Goal: Task Accomplishment & Management: Complete application form

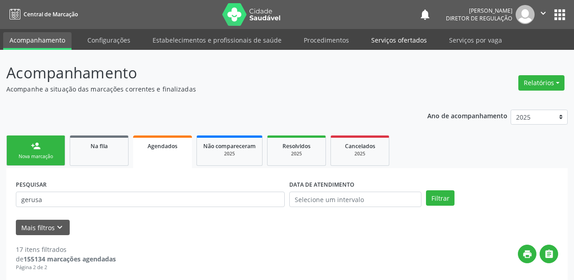
click at [383, 42] on link "Serviços ofertados" at bounding box center [399, 40] width 68 height 16
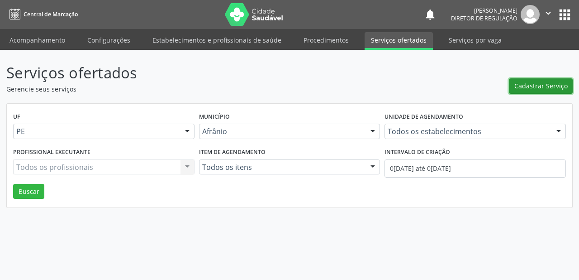
click at [537, 84] on span "Cadastrar Serviço" at bounding box center [541, 86] width 53 height 10
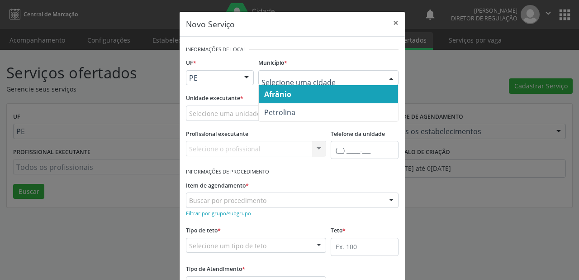
click at [292, 96] on span "Afrânio" at bounding box center [328, 94] width 139 height 18
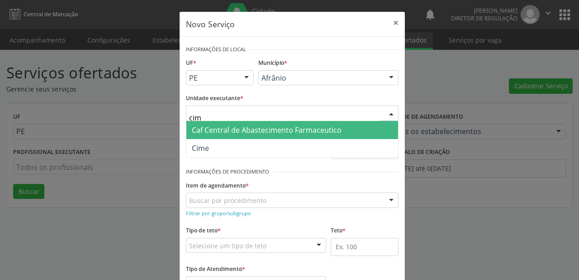
type input "cime"
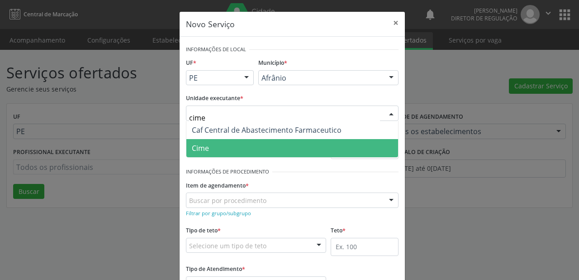
click at [248, 147] on span "Cime" at bounding box center [293, 148] width 212 height 18
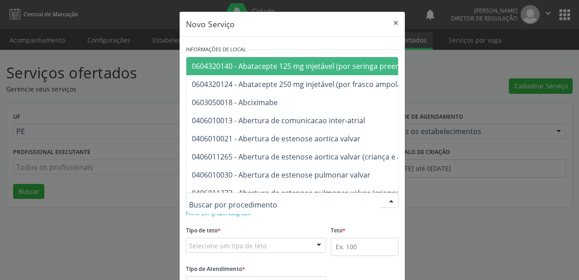
type input "2"
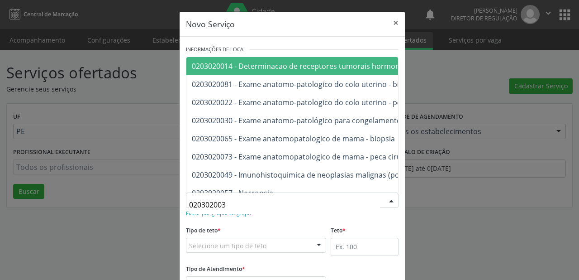
type input "0203020030"
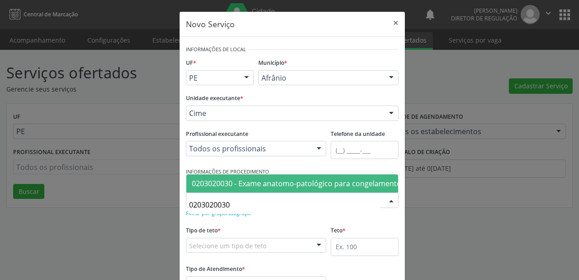
click at [236, 179] on span "0203020030 - Exame anatomo-patológico para congelamento / parafina por peça cir…" at bounding box center [423, 183] width 462 height 10
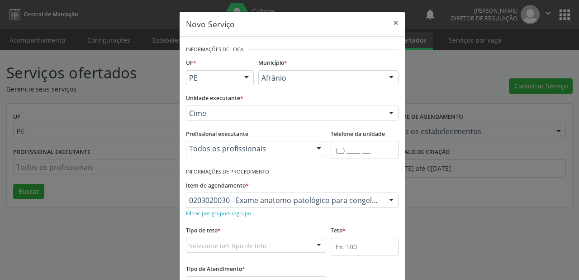
click at [212, 252] on div "Selecione um tipo de teto Teto financeiro Teto físico Nenhum resultado encontra…" at bounding box center [256, 245] width 140 height 15
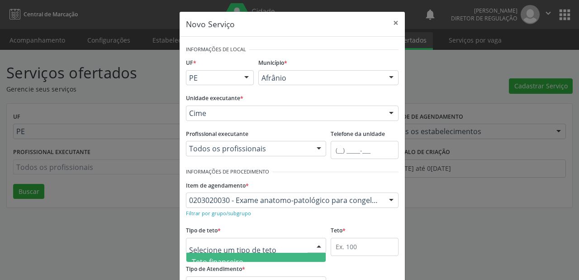
scroll to position [27, 0]
click at [219, 254] on span "Teto físico" at bounding box center [209, 253] width 35 height 10
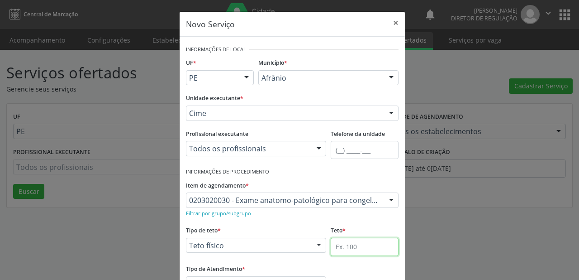
click at [344, 246] on input "text" at bounding box center [365, 247] width 68 height 18
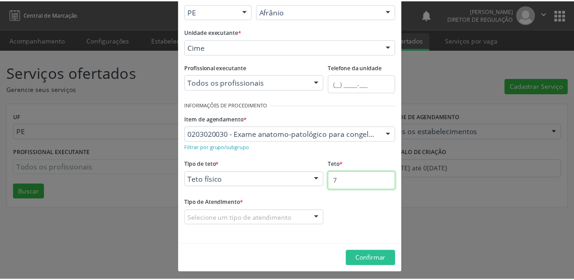
scroll to position [69, 0]
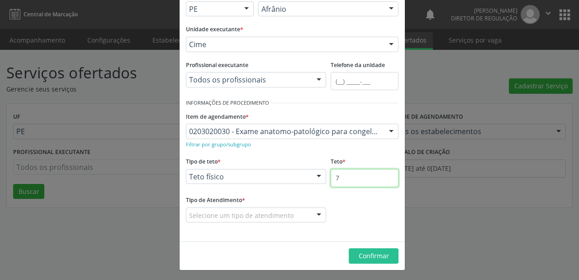
type input "7"
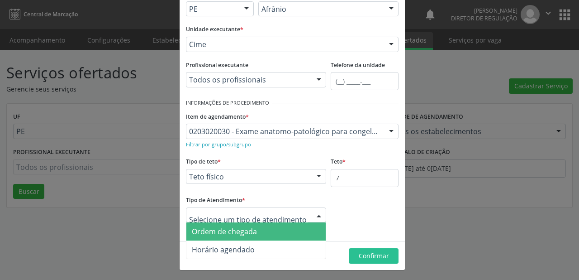
click at [216, 235] on span "Ordem de chegada" at bounding box center [224, 231] width 65 height 10
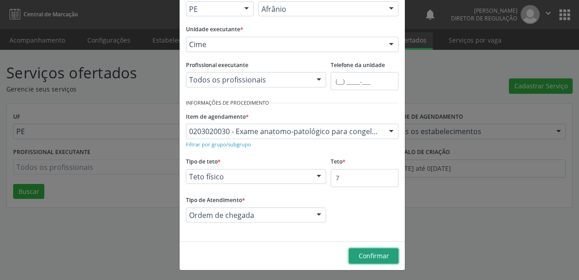
click at [369, 255] on span "Confirmar" at bounding box center [374, 255] width 30 height 9
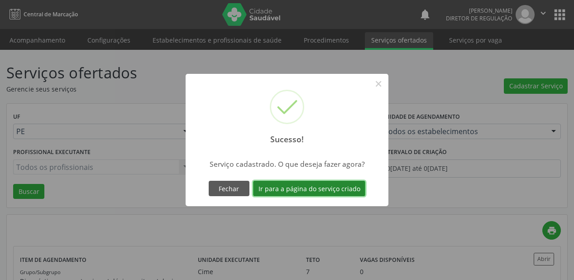
click at [311, 188] on button "Ir para a página do serviço criado" at bounding box center [309, 188] width 112 height 15
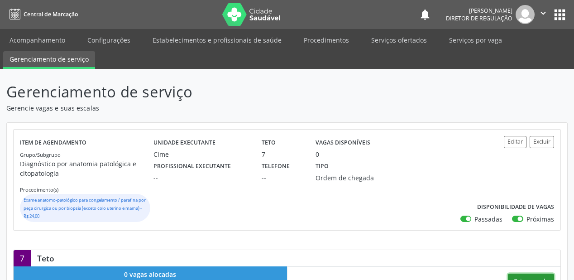
click at [525, 276] on button "Criar escala" at bounding box center [531, 280] width 46 height 15
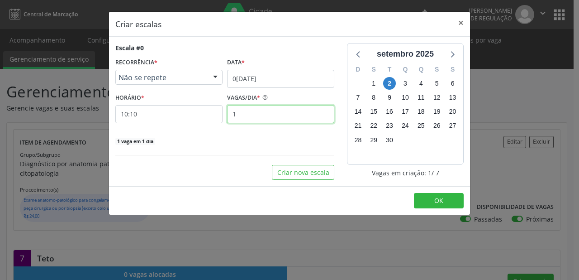
click at [240, 115] on input "1" at bounding box center [280, 114] width 107 height 18
type input "7"
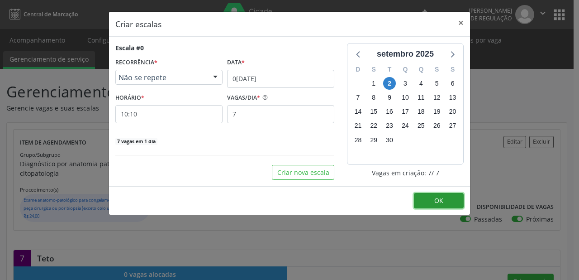
click at [427, 198] on button "OK" at bounding box center [439, 200] width 50 height 15
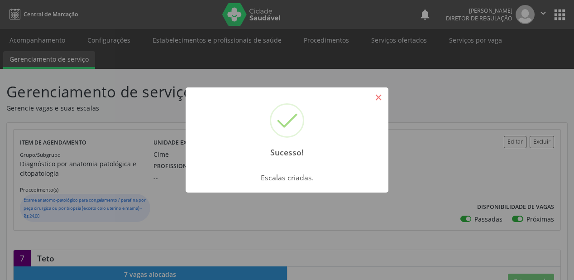
click at [376, 98] on button "×" at bounding box center [378, 97] width 15 height 15
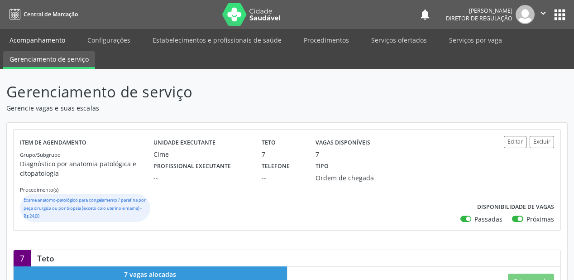
click at [22, 39] on link "Acompanhamento" at bounding box center [37, 40] width 68 height 16
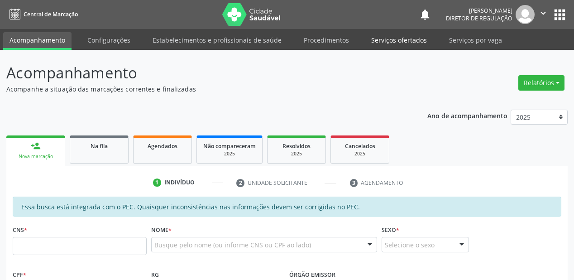
click at [394, 37] on link "Serviços ofertados" at bounding box center [399, 40] width 68 height 16
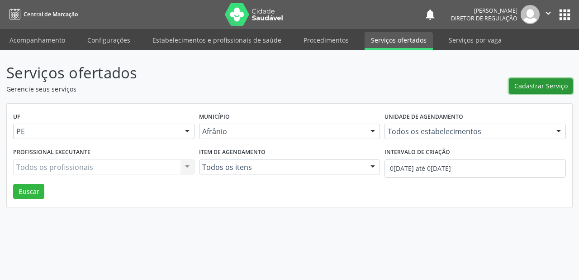
click at [525, 89] on span "Cadastrar Serviço" at bounding box center [541, 86] width 53 height 10
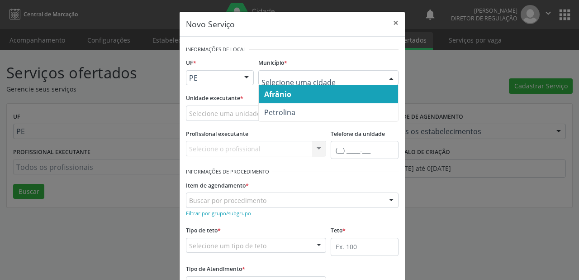
click at [284, 99] on span "Afrânio" at bounding box center [328, 94] width 139 height 18
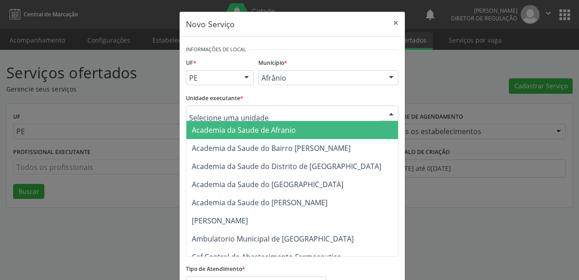
click at [215, 118] on div at bounding box center [292, 112] width 213 height 15
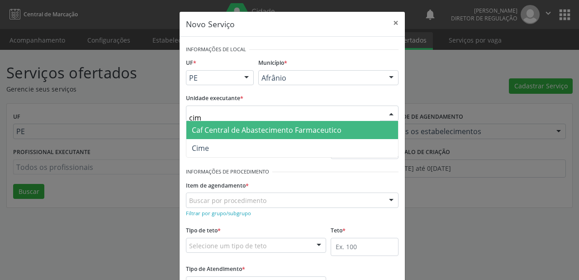
type input "cime"
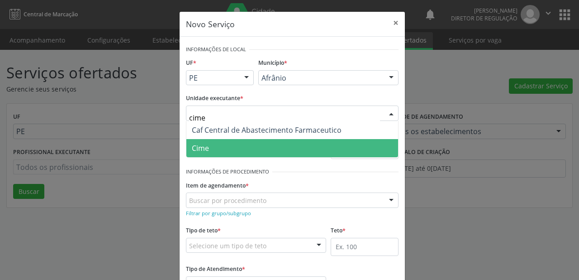
click at [213, 145] on span "Cime" at bounding box center [293, 148] width 212 height 18
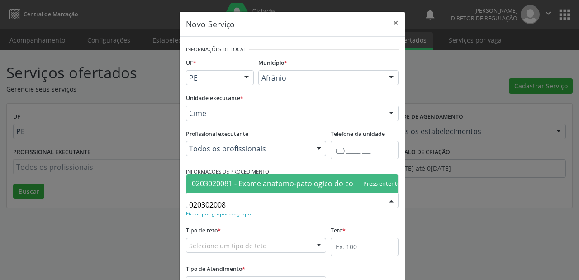
type input "0203020081"
click at [225, 180] on span "0203020081 - Exame anatomo-patologico do colo uterino - biopsia" at bounding box center [305, 183] width 226 height 10
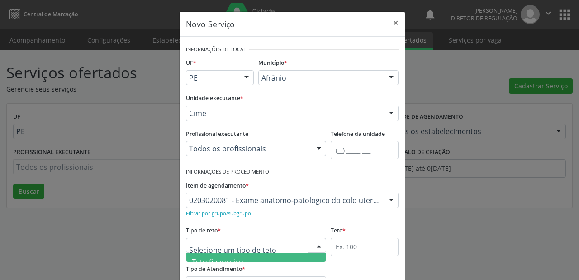
scroll to position [27, 0]
click at [202, 253] on span "Teto físico" at bounding box center [209, 253] width 35 height 10
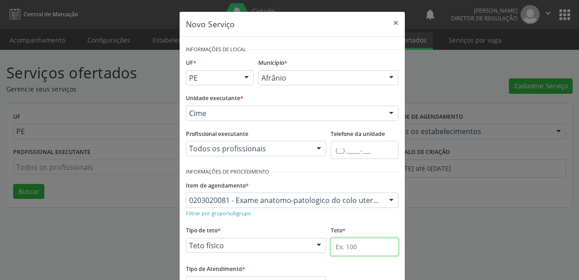
click at [335, 243] on input "text" at bounding box center [365, 247] width 68 height 18
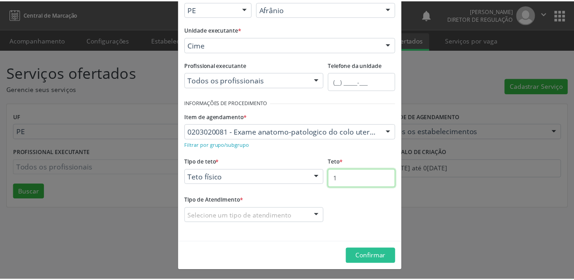
scroll to position [69, 0]
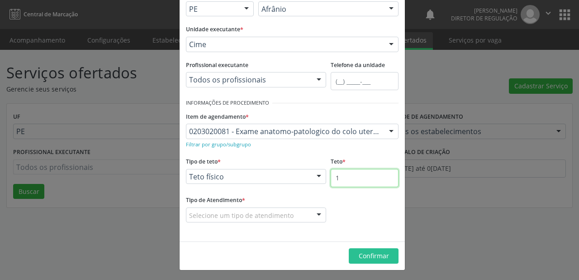
type input "1"
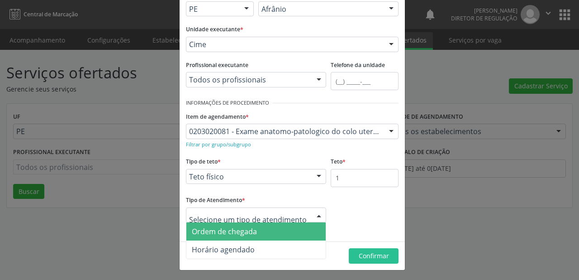
click at [220, 234] on span "Ordem de chegada" at bounding box center [224, 231] width 65 height 10
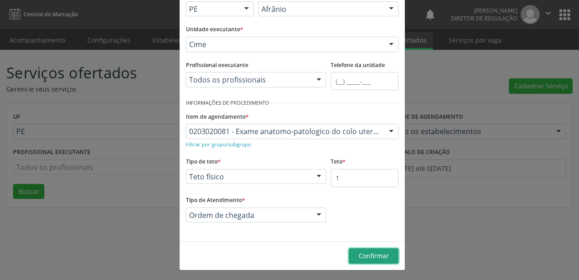
click at [370, 258] on span "Confirmar" at bounding box center [374, 255] width 30 height 9
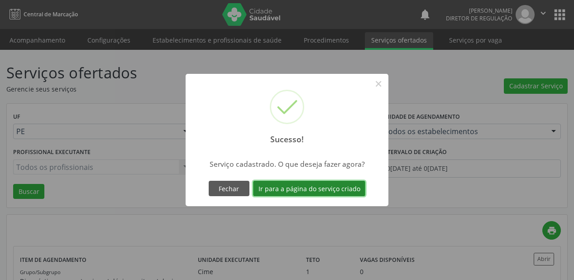
click at [304, 191] on button "Ir para a página do serviço criado" at bounding box center [309, 188] width 112 height 15
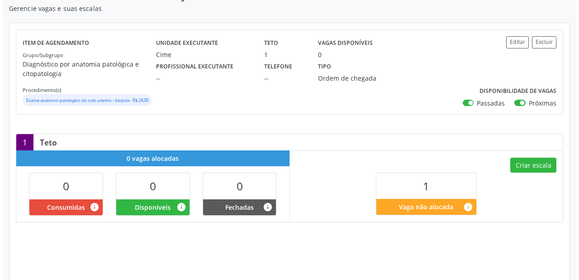
scroll to position [109, 0]
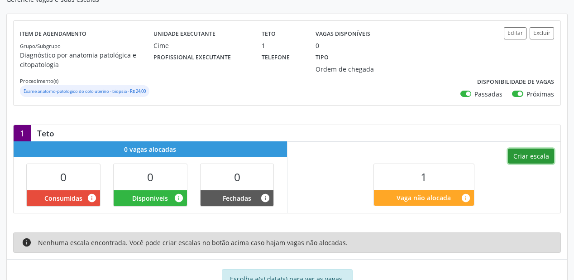
click at [528, 158] on button "Criar escala" at bounding box center [531, 155] width 46 height 15
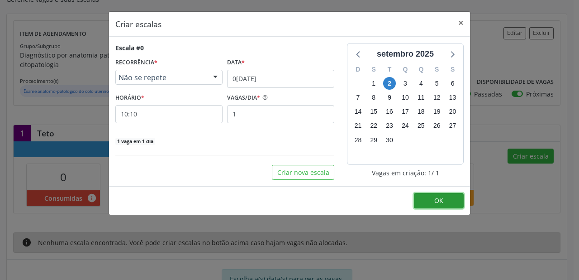
click at [442, 198] on span "OK" at bounding box center [439, 200] width 9 height 9
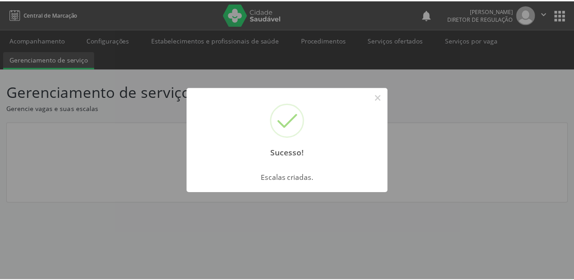
scroll to position [0, 0]
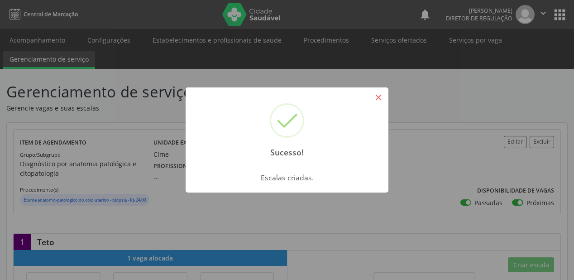
click at [377, 98] on button "×" at bounding box center [378, 97] width 15 height 15
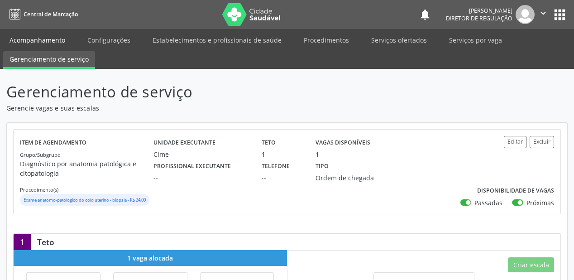
click at [53, 41] on link "Acompanhamento" at bounding box center [37, 40] width 68 height 16
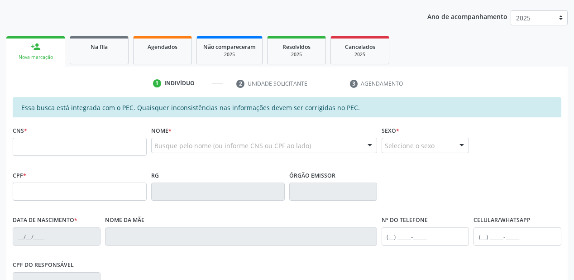
scroll to position [109, 0]
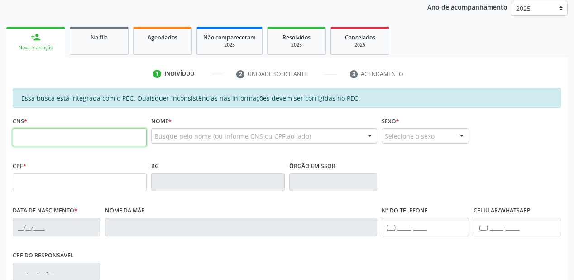
click at [36, 137] on input "text" at bounding box center [80, 137] width 134 height 18
type input "708 4032 5880 2862"
type input "037.092.084-83"
type input "14/09/1968"
type input "Beliza Eliza Rodrigues"
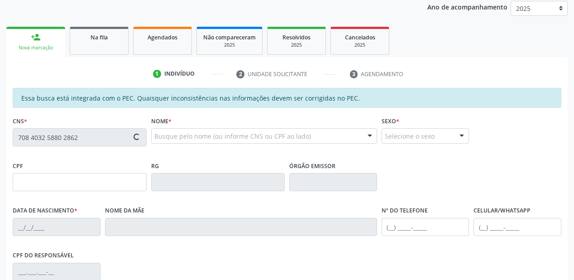
type input "(87) 98135-1668"
type input "S/N"
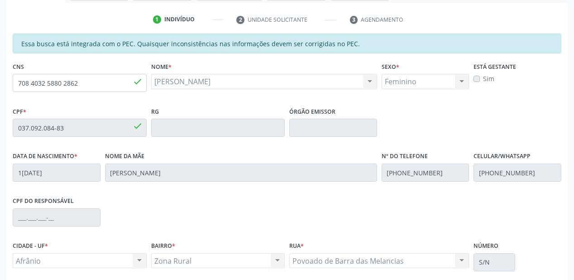
scroll to position [237, 0]
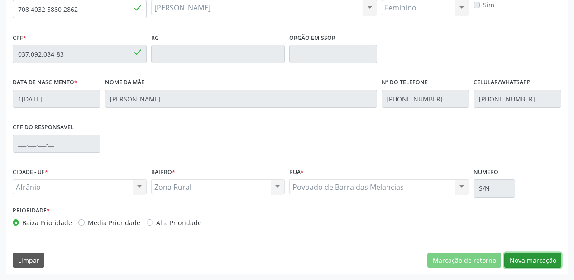
click at [525, 257] on button "Nova marcação" at bounding box center [532, 260] width 57 height 15
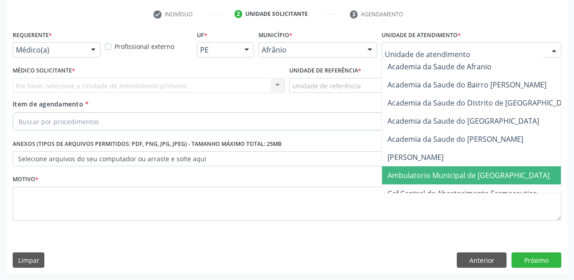
click at [415, 172] on span "Ambulatorio Municipal de [GEOGRAPHIC_DATA]" at bounding box center [468, 175] width 162 height 10
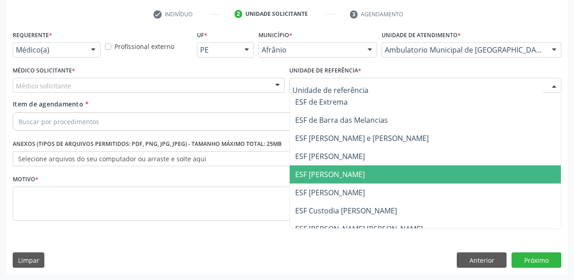
drag, startPoint x: 319, startPoint y: 172, endPoint x: 205, endPoint y: 134, distance: 120.1
click at [316, 171] on span "ESF Isabel Gomes" at bounding box center [330, 174] width 70 height 10
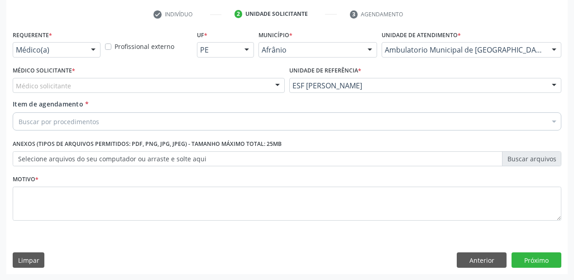
drag, startPoint x: 76, startPoint y: 89, endPoint x: 76, endPoint y: 96, distance: 6.3
click at [76, 90] on div "Médico solicitante" at bounding box center [149, 85] width 272 height 15
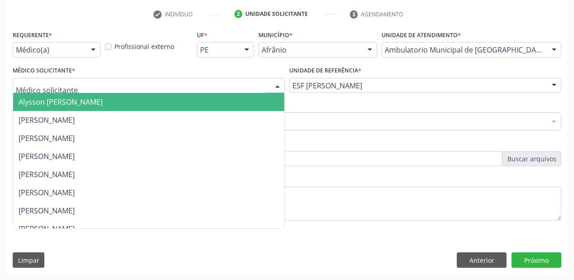
click at [76, 99] on span "Alysson Rodrigo Ferreira Cavalcanti" at bounding box center [61, 102] width 84 height 10
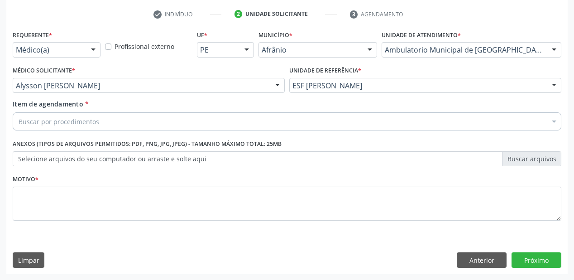
click at [67, 114] on div "Buscar por procedimentos" at bounding box center [287, 121] width 549 height 18
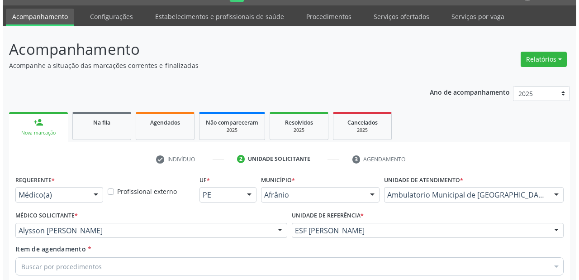
scroll to position [0, 0]
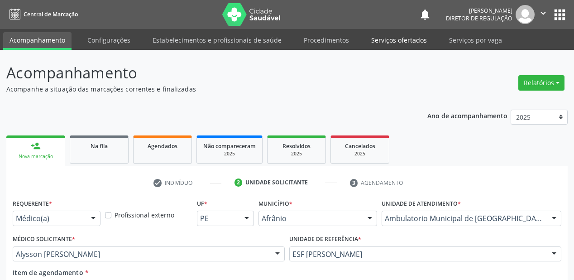
click at [387, 40] on link "Serviços ofertados" at bounding box center [399, 40] width 68 height 16
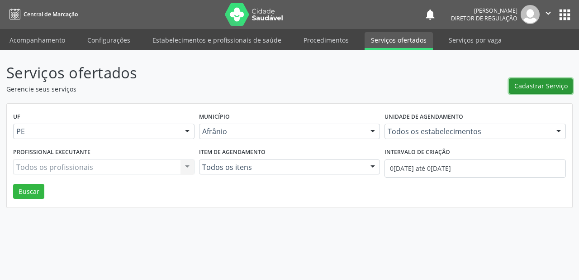
click at [530, 85] on span "Cadastrar Serviço" at bounding box center [541, 86] width 53 height 10
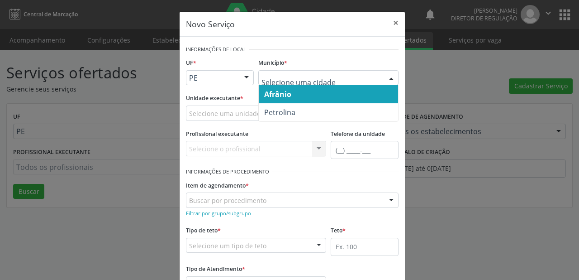
drag, startPoint x: 282, startPoint y: 99, endPoint x: 245, endPoint y: 106, distance: 37.8
click at [281, 99] on span "Afrânio" at bounding box center [328, 94] width 139 height 18
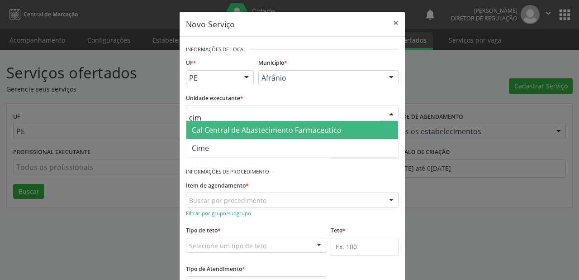
type input "cime"
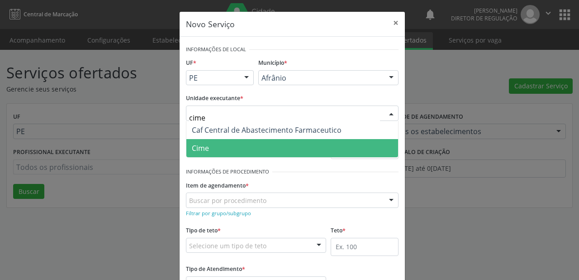
click at [221, 146] on span "Cime" at bounding box center [293, 148] width 212 height 18
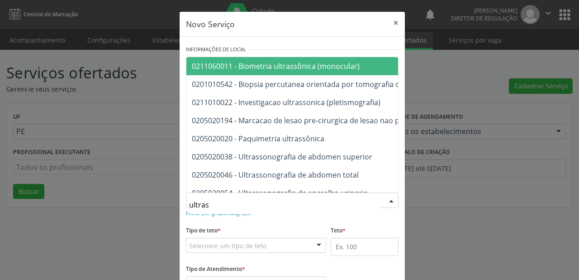
type input "ultrass"
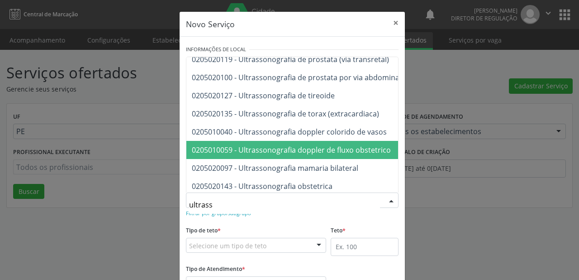
scroll to position [217, 0]
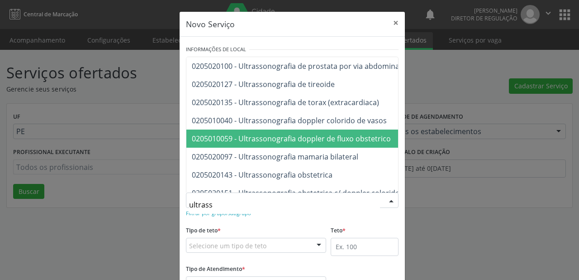
drag, startPoint x: 324, startPoint y: 139, endPoint x: 271, endPoint y: 178, distance: 66.0
click at [324, 139] on span "0205010059 - Ultrassonografia doppler de fluxo obstetrico" at bounding box center [291, 139] width 199 height 10
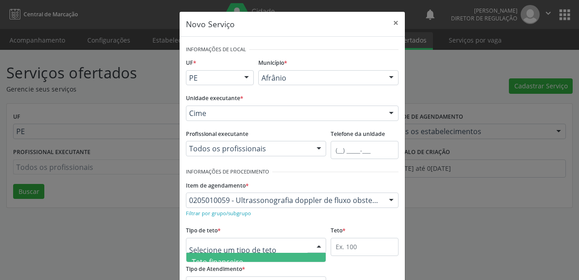
click at [213, 239] on div at bounding box center [256, 245] width 140 height 15
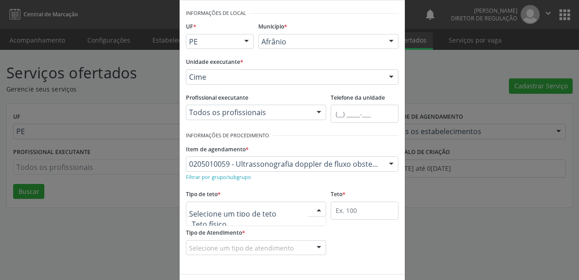
scroll to position [27, 0]
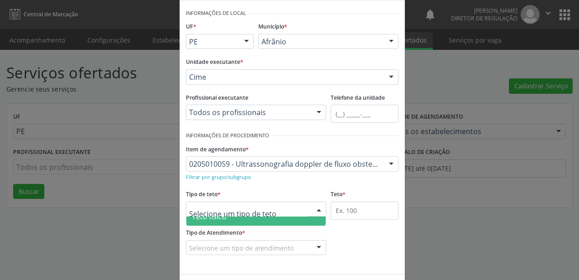
click at [208, 219] on span "Teto físico" at bounding box center [209, 216] width 35 height 10
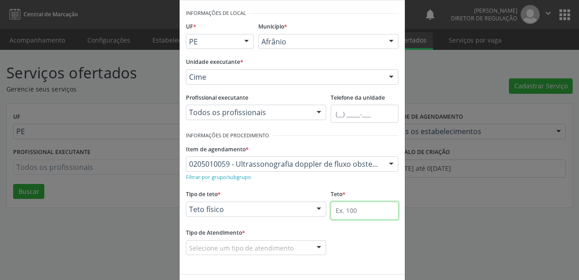
click at [338, 210] on input "text" at bounding box center [365, 210] width 68 height 18
type input "1"
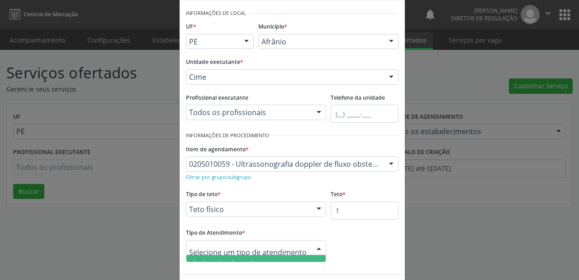
click at [228, 259] on span "Ordem de chegada" at bounding box center [224, 264] width 65 height 10
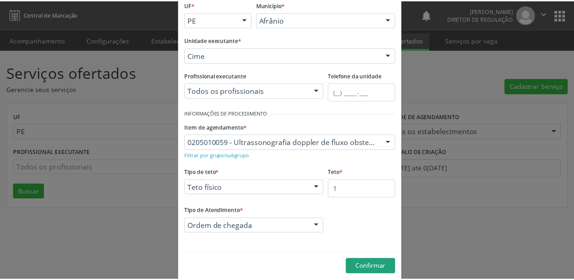
scroll to position [69, 0]
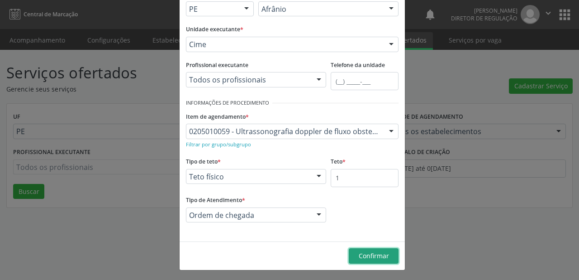
click at [367, 254] on span "Confirmar" at bounding box center [374, 255] width 30 height 9
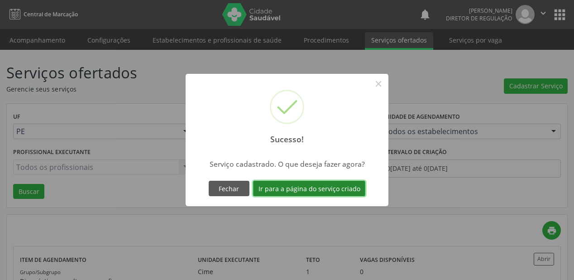
click at [316, 187] on button "Ir para a página do serviço criado" at bounding box center [309, 188] width 112 height 15
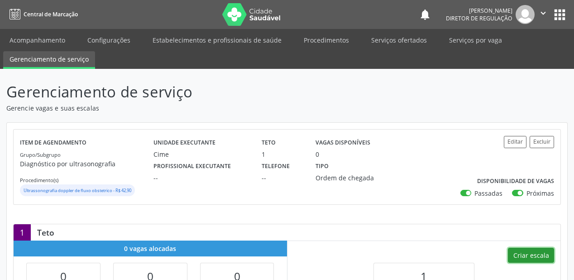
click at [526, 248] on button "Criar escala" at bounding box center [531, 255] width 46 height 15
select select "8"
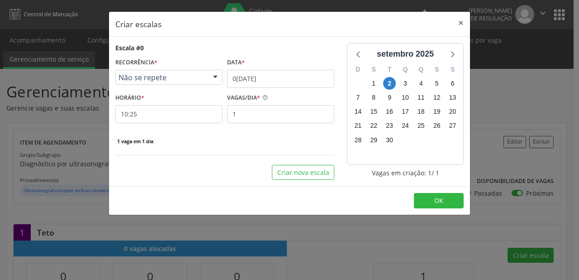
drag, startPoint x: 234, startPoint y: 67, endPoint x: 244, endPoint y: 80, distance: 16.1
click at [236, 69] on label "Data *" at bounding box center [236, 63] width 18 height 14
click at [244, 80] on input "02/09/2025" at bounding box center [280, 79] width 107 height 18
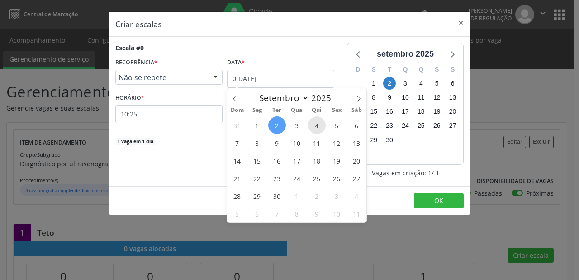
drag, startPoint x: 316, startPoint y: 127, endPoint x: 281, endPoint y: 121, distance: 35.8
click at [316, 127] on span "4" at bounding box center [317, 125] width 18 height 18
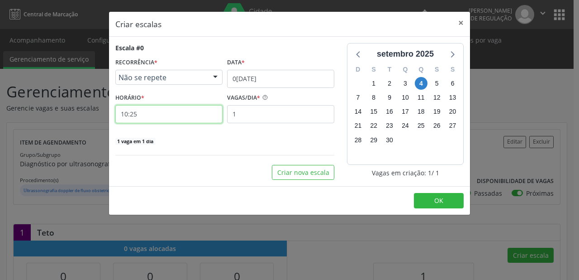
click at [167, 116] on input "10:25" at bounding box center [168, 114] width 107 height 18
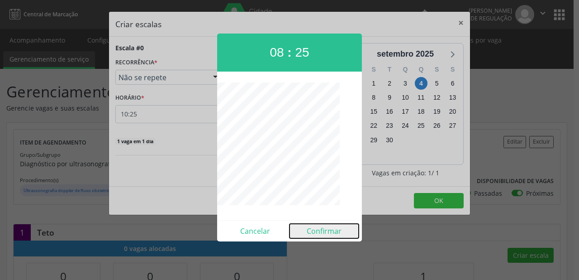
drag, startPoint x: 316, startPoint y: 227, endPoint x: 389, endPoint y: 227, distance: 72.4
click at [317, 227] on button "Confirmar" at bounding box center [324, 231] width 69 height 14
type input "08:25"
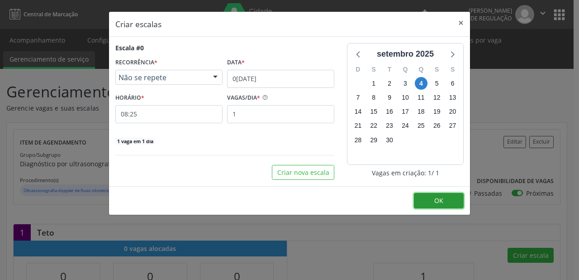
click at [434, 201] on button "OK" at bounding box center [439, 200] width 50 height 15
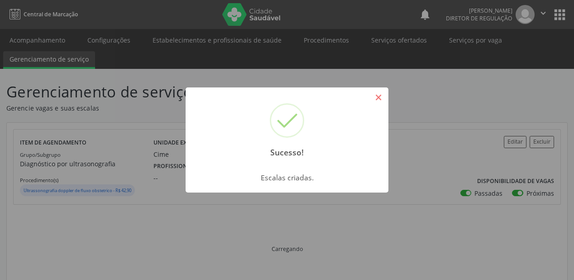
click at [380, 99] on button "×" at bounding box center [378, 97] width 15 height 15
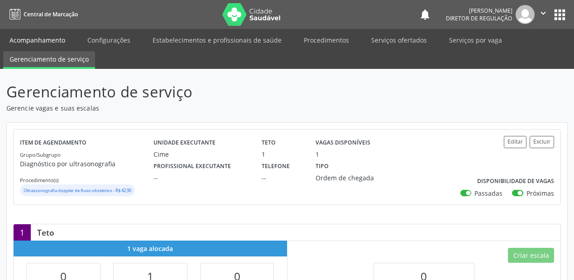
click at [33, 40] on link "Acompanhamento" at bounding box center [37, 40] width 68 height 16
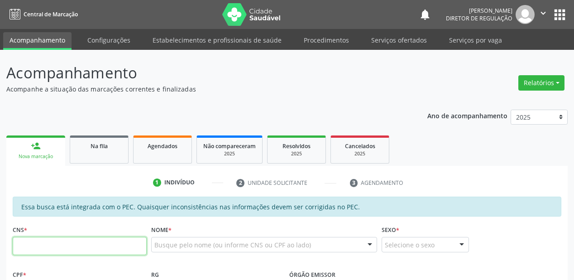
click at [67, 241] on input "text" at bounding box center [80, 246] width 134 height 18
type input "709 8070 2712 9893"
type input "039.909.514-40"
type input "25/04/1968"
type input "Adélia Florência dos Santos"
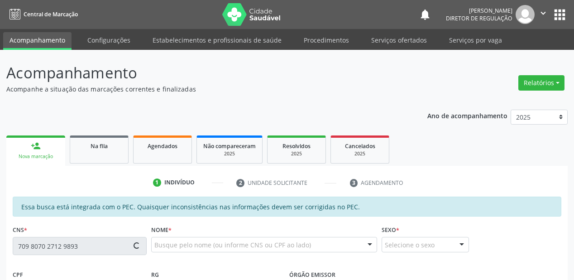
type input "(87) 98837-6775"
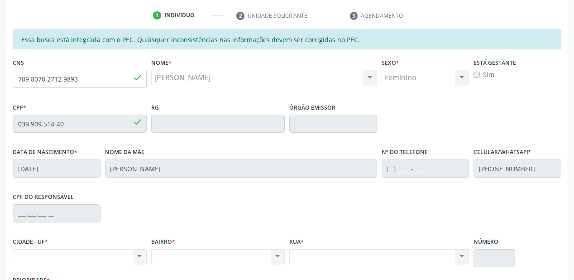
scroll to position [164, 0]
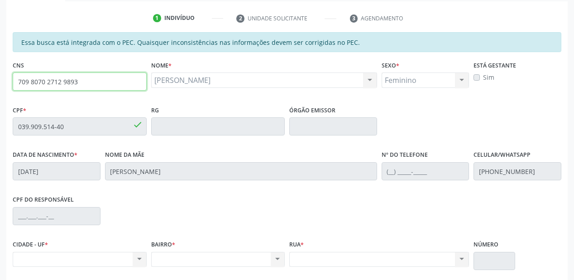
drag, startPoint x: 78, startPoint y: 83, endPoint x: 0, endPoint y: 87, distance: 77.9
click at [0, 87] on div "Acompanhamento Acompanhe a situação das marcações correntes e finalizadas Relat…" at bounding box center [287, 118] width 574 height 467
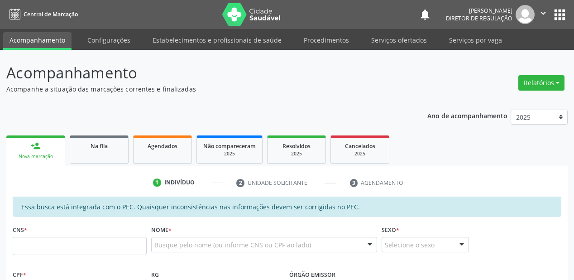
scroll to position [194, 0]
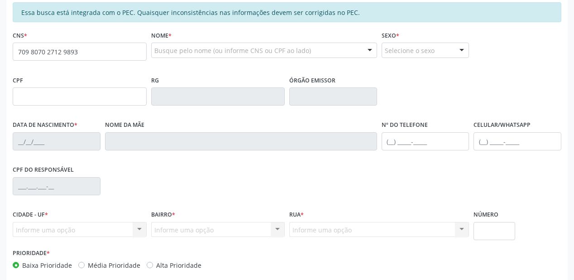
type input "709 8070 2712 9893"
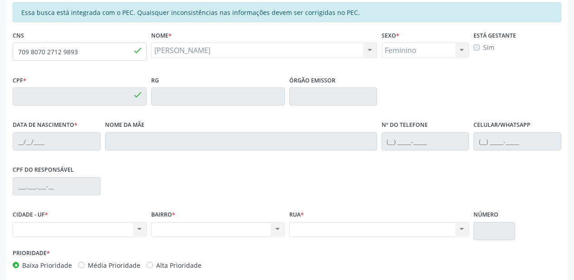
type input "039.909.514-40"
type input "[DATE]"
type input "[PERSON_NAME]"
type input "[PHONE_NUMBER]"
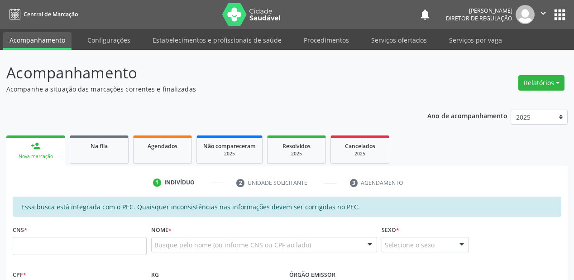
scroll to position [194, 0]
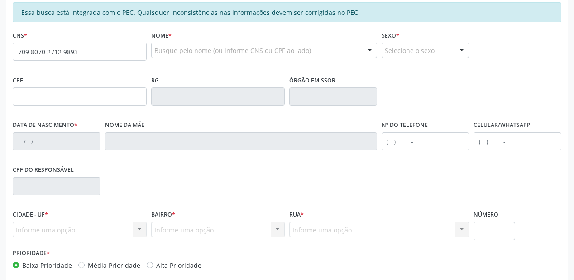
type input "709 8070 2712 9893"
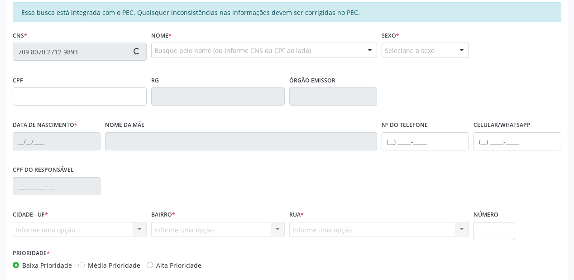
type input "039.909.514-40"
type input "[DATE]"
type input "[PERSON_NAME]"
type input "[PHONE_NUMBER]"
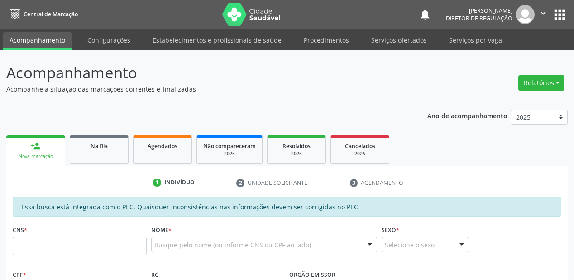
scroll to position [194, 0]
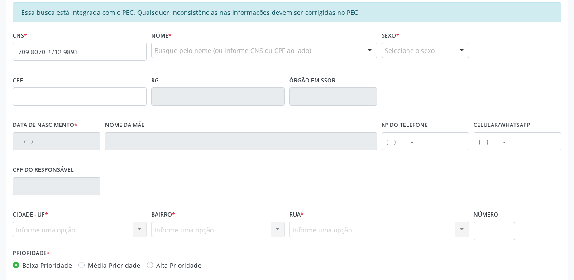
type input "709 8070 2712 9893"
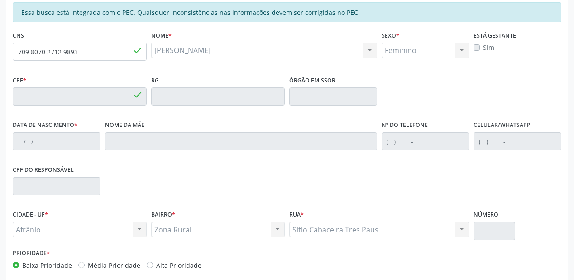
type input "039.909.514-40"
type input "25/04/1968"
type input "Adélia Florência dos Santos"
type input "(87) 98837-6775"
type input "S/N"
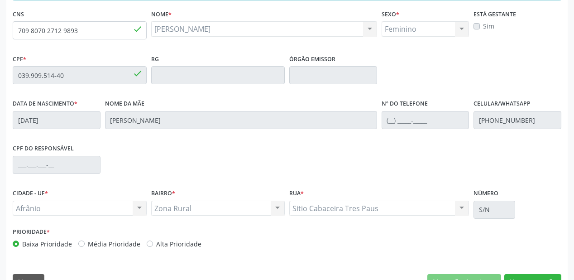
scroll to position [237, 0]
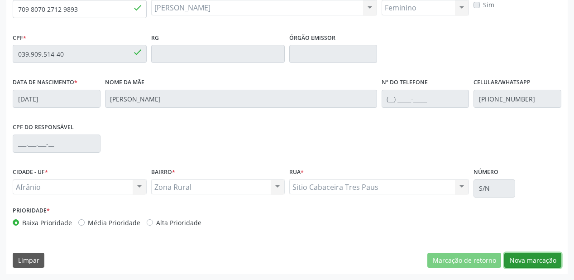
click at [527, 259] on button "Nova marcação" at bounding box center [532, 260] width 57 height 15
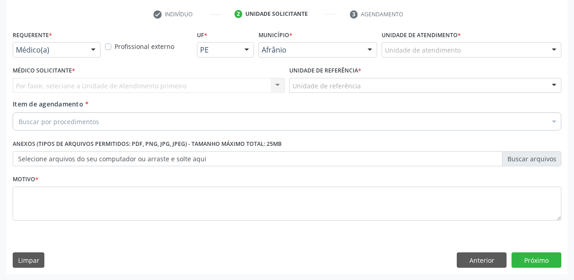
drag, startPoint x: 394, startPoint y: 51, endPoint x: 405, endPoint y: 101, distance: 51.4
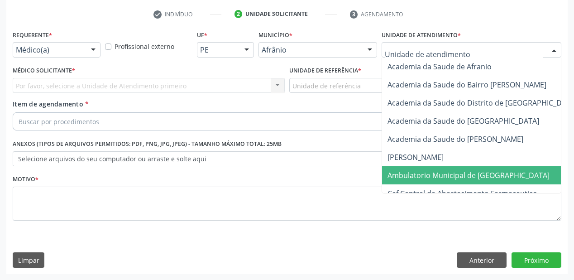
drag, startPoint x: 415, startPoint y: 172, endPoint x: 355, endPoint y: 139, distance: 67.9
click at [410, 170] on span "Ambulatorio Municipal de [GEOGRAPHIC_DATA]" at bounding box center [468, 175] width 162 height 10
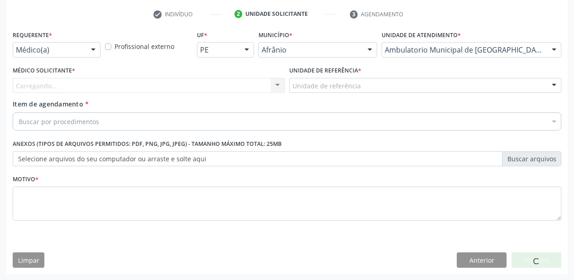
drag, startPoint x: 287, startPoint y: 84, endPoint x: 294, endPoint y: 86, distance: 6.6
click at [288, 86] on div "Unidade de referência * Unidade de referência ESF de Extrema ESF de Barra das M…" at bounding box center [425, 81] width 277 height 35
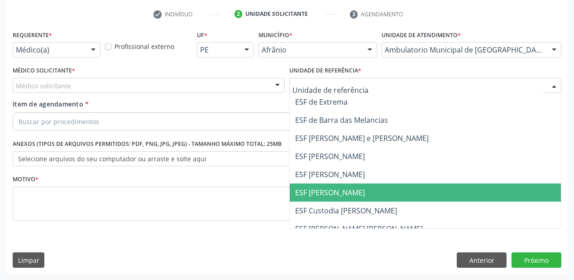
drag, startPoint x: 319, startPoint y: 190, endPoint x: 257, endPoint y: 166, distance: 66.1
click at [306, 186] on span "ESF Jose Ramos" at bounding box center [425, 192] width 271 height 18
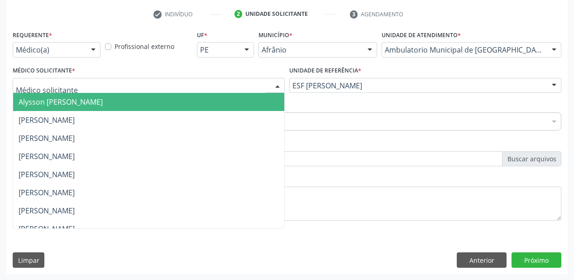
drag, startPoint x: 49, startPoint y: 89, endPoint x: 48, endPoint y: 101, distance: 12.7
drag, startPoint x: 48, startPoint y: 101, endPoint x: 47, endPoint y: 109, distance: 7.3
click at [48, 102] on span "Alysson Rodrigo Ferreira Cavalcanti" at bounding box center [61, 102] width 84 height 10
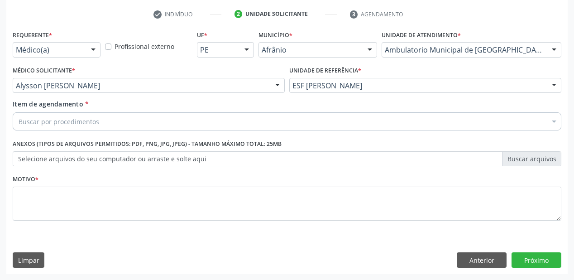
click at [46, 114] on div "Buscar por procedimentos" at bounding box center [287, 121] width 549 height 18
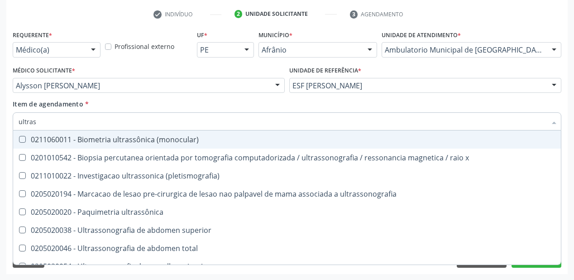
type input "ultrass"
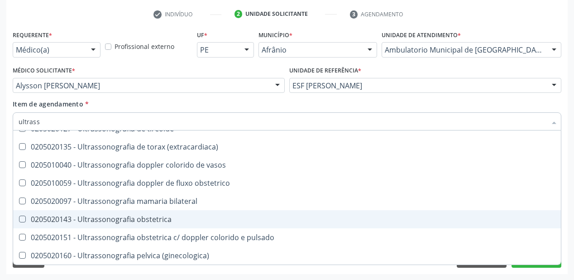
scroll to position [210, 0]
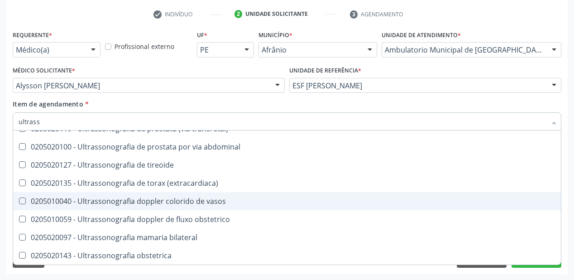
click at [155, 205] on div "0205010040 - Ultrassonografia doppler colorido de vasos" at bounding box center [287, 200] width 537 height 7
checkbox vasos "true"
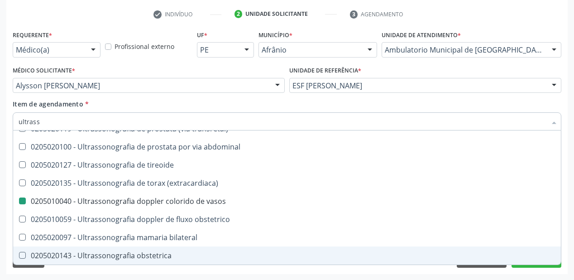
click at [96, 268] on div "Requerente * Médico(a) Médico(a) Enfermeiro(a) Paciente Nenhum resultado encont…" at bounding box center [286, 151] width 561 height 246
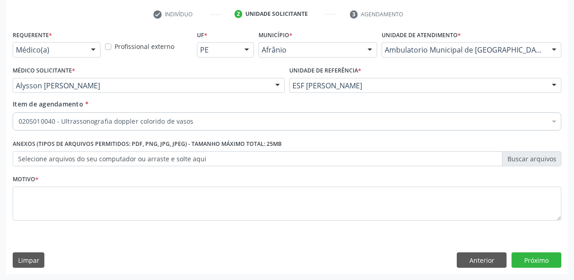
scroll to position [0, 0]
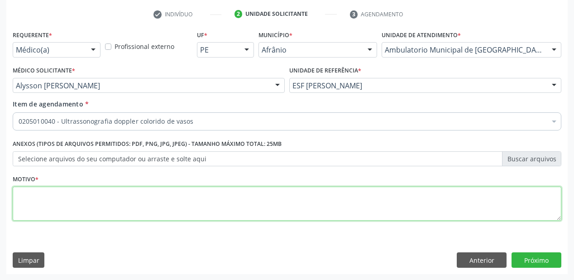
click at [47, 210] on textarea at bounding box center [287, 204] width 549 height 34
type textarea "*/"
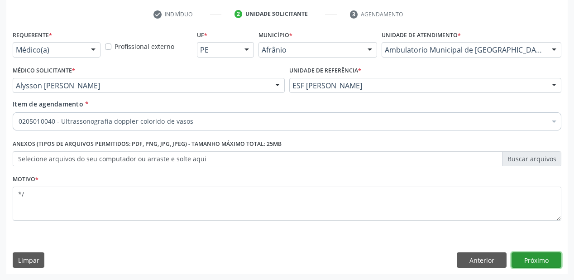
click at [528, 259] on button "Próximo" at bounding box center [537, 259] width 50 height 15
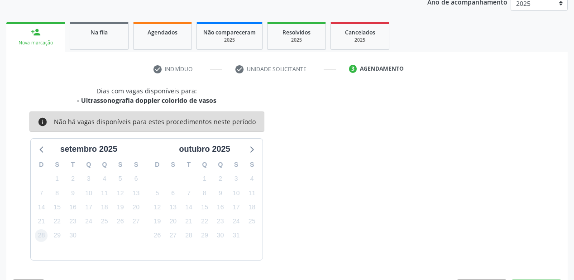
scroll to position [140, 0]
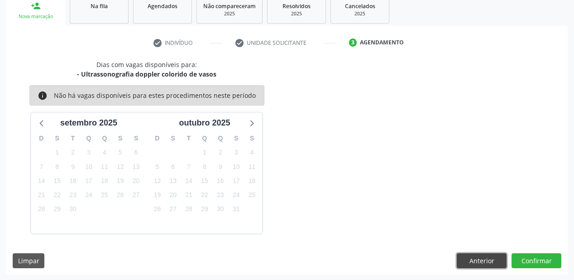
click at [478, 256] on button "Anterior" at bounding box center [482, 260] width 50 height 15
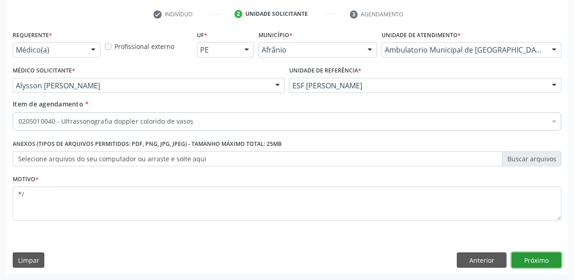
click at [524, 254] on button "Próximo" at bounding box center [537, 259] width 50 height 15
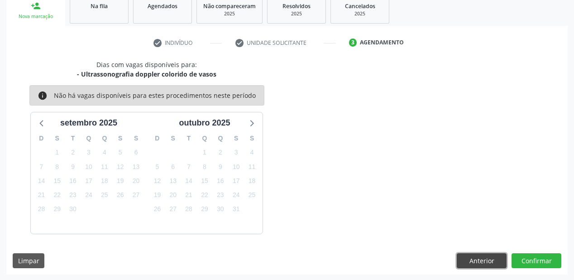
drag, startPoint x: 480, startPoint y: 261, endPoint x: 467, endPoint y: 254, distance: 14.4
click at [480, 261] on button "Anterior" at bounding box center [482, 260] width 50 height 15
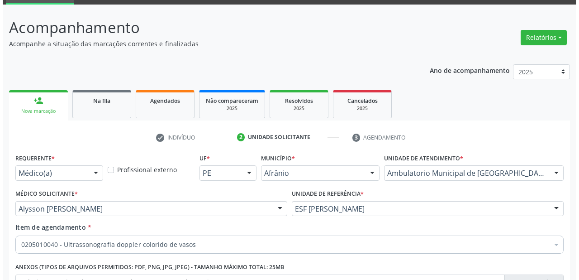
scroll to position [0, 0]
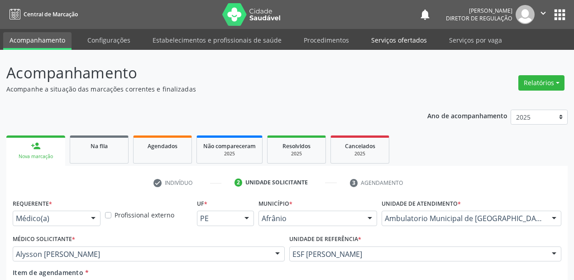
click at [387, 44] on link "Serviços ofertados" at bounding box center [399, 40] width 68 height 16
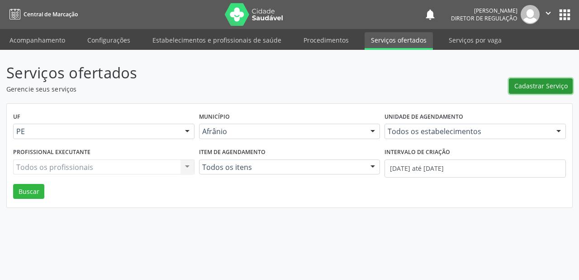
click at [531, 90] on span "Cadastrar Serviço" at bounding box center [541, 86] width 53 height 10
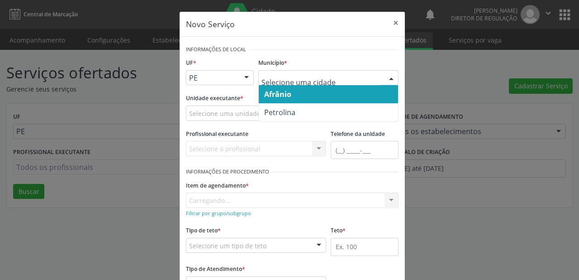
click at [275, 99] on span "Afrânio" at bounding box center [328, 94] width 139 height 18
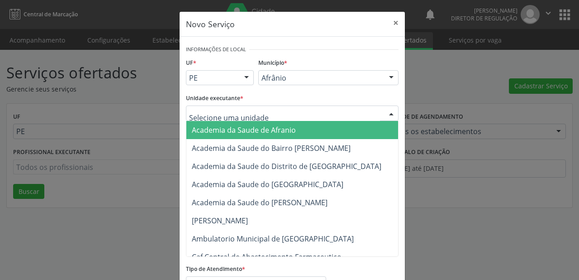
type input "v"
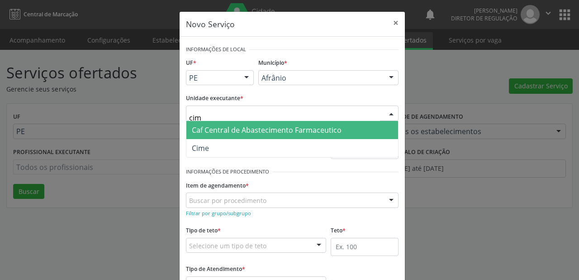
type input "cime"
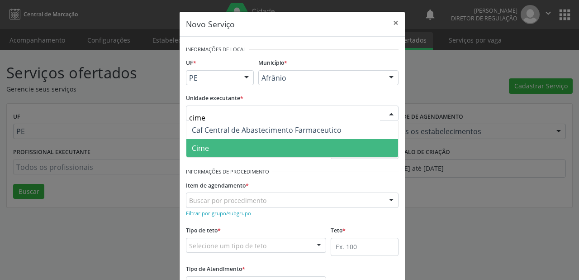
click at [222, 156] on span "Cime" at bounding box center [293, 148] width 212 height 18
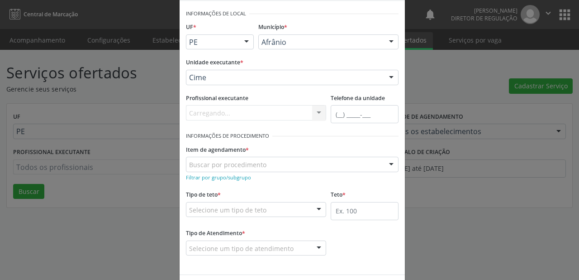
scroll to position [69, 0]
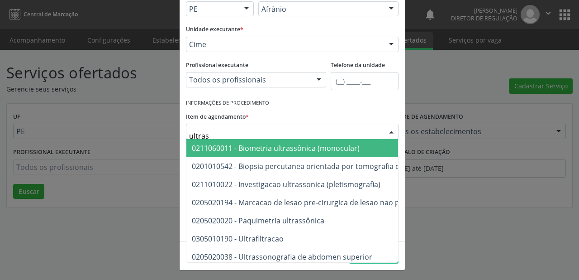
type input "ultrass"
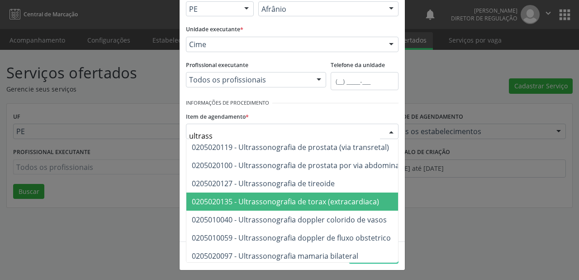
scroll to position [217, 0]
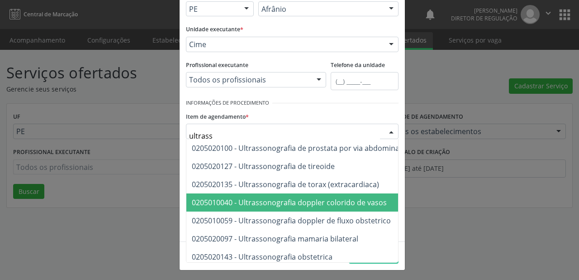
click at [340, 205] on span "0205010040 - Ultrassonografia doppler colorido de vasos" at bounding box center [289, 202] width 195 height 10
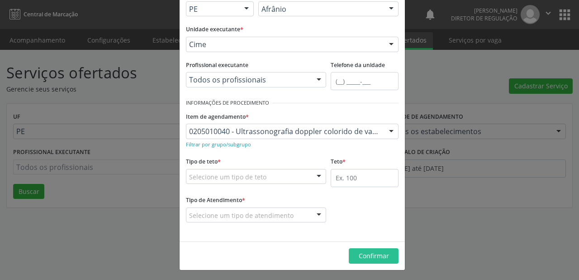
click at [203, 181] on div "Selecione um tipo de teto" at bounding box center [256, 176] width 140 height 15
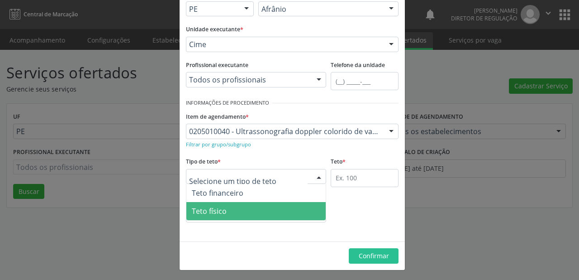
click at [220, 208] on span "Teto físico" at bounding box center [209, 211] width 35 height 10
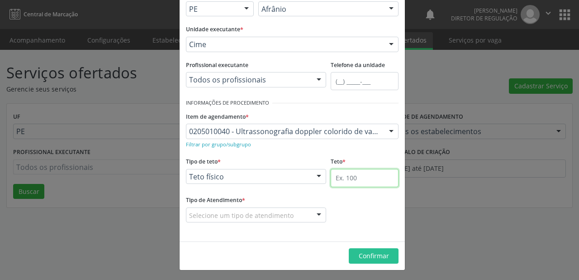
click at [335, 177] on input "text" at bounding box center [365, 178] width 68 height 18
type input "1"
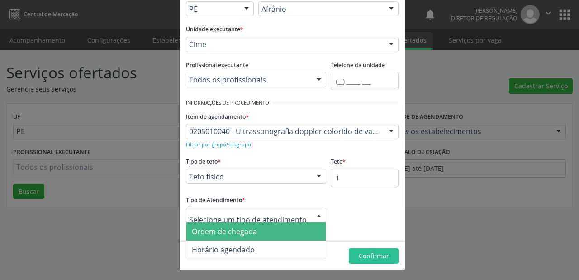
drag, startPoint x: 215, startPoint y: 234, endPoint x: 274, endPoint y: 232, distance: 58.5
click at [215, 234] on span "Ordem de chegada" at bounding box center [224, 231] width 65 height 10
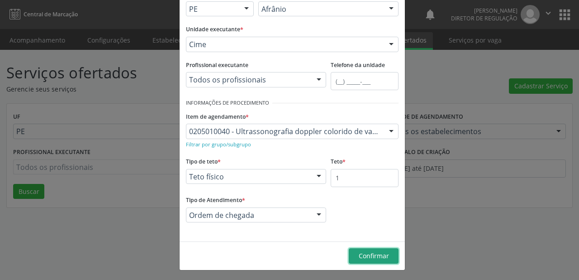
click at [366, 254] on span "Confirmar" at bounding box center [374, 255] width 30 height 9
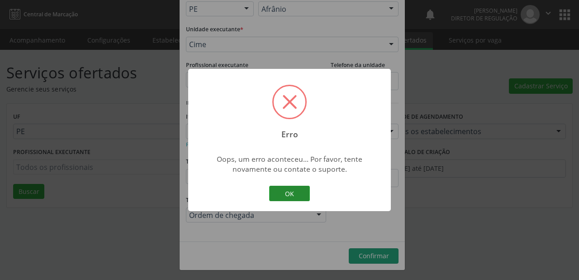
click at [297, 197] on button "OK" at bounding box center [289, 193] width 41 height 15
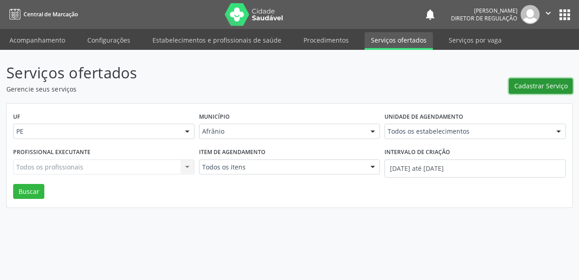
click at [529, 81] on span "Cadastrar Serviço" at bounding box center [541, 86] width 53 height 10
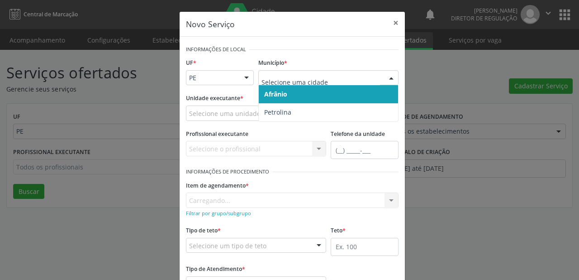
click at [283, 97] on span "Afrânio" at bounding box center [275, 94] width 23 height 9
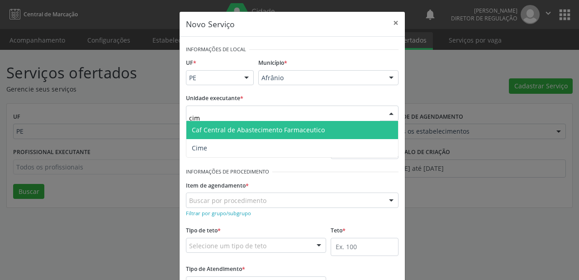
type input "cime"
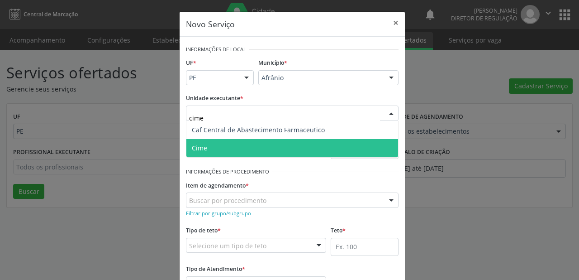
click at [204, 150] on span "Cime" at bounding box center [199, 148] width 15 height 9
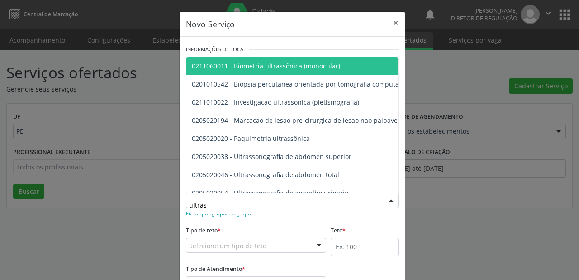
type input "ultrass"
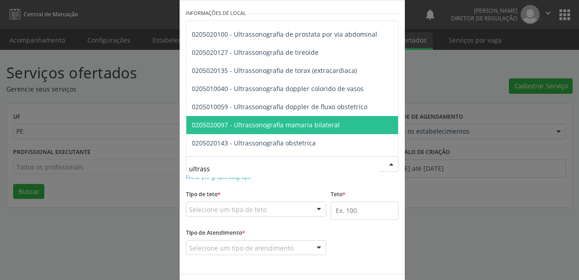
scroll to position [217, 0]
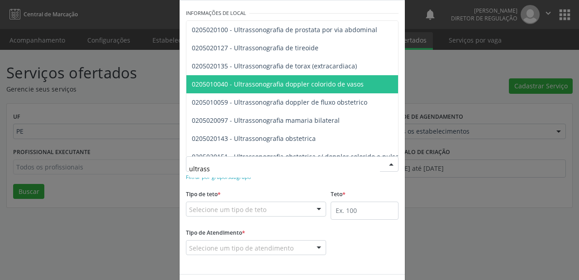
drag, startPoint x: 299, startPoint y: 86, endPoint x: 233, endPoint y: 141, distance: 85.8
click at [299, 86] on span "0205010040 - Ultrassonografia doppler colorido de vasos" at bounding box center [278, 84] width 172 height 9
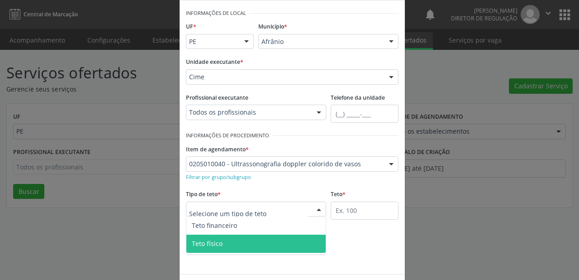
drag, startPoint x: 215, startPoint y: 244, endPoint x: 279, endPoint y: 225, distance: 66.0
click at [215, 244] on span "Teto físico" at bounding box center [207, 243] width 31 height 9
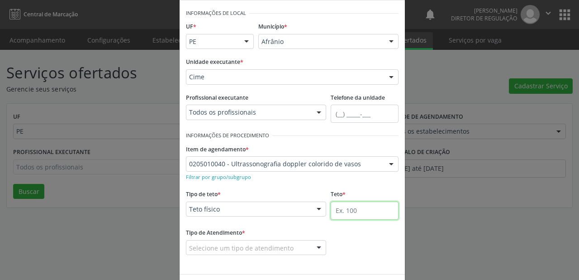
click at [337, 212] on input "text" at bounding box center [365, 210] width 68 height 18
type input "1"
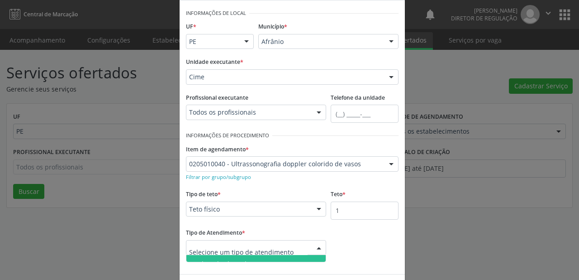
click at [215, 257] on span "Ordem de chegada" at bounding box center [256, 264] width 139 height 18
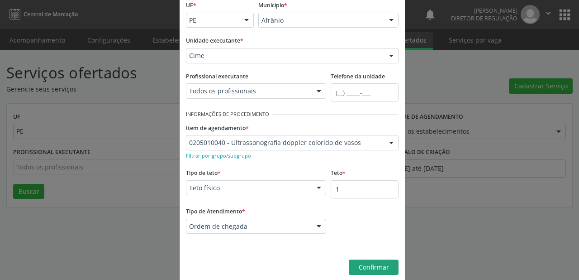
scroll to position [69, 0]
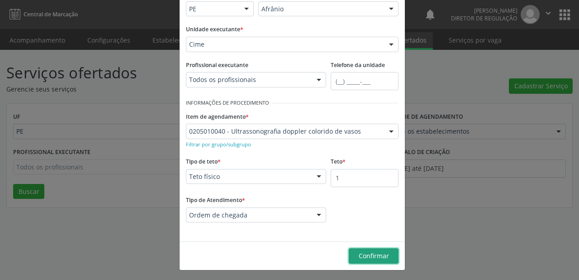
click at [360, 254] on span "Confirmar" at bounding box center [374, 255] width 30 height 9
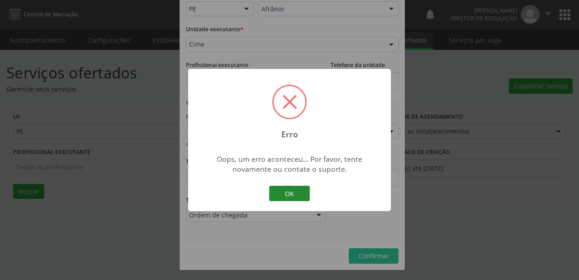
click at [282, 196] on button "OK" at bounding box center [289, 193] width 41 height 15
